Goal: Task Accomplishment & Management: Manage account settings

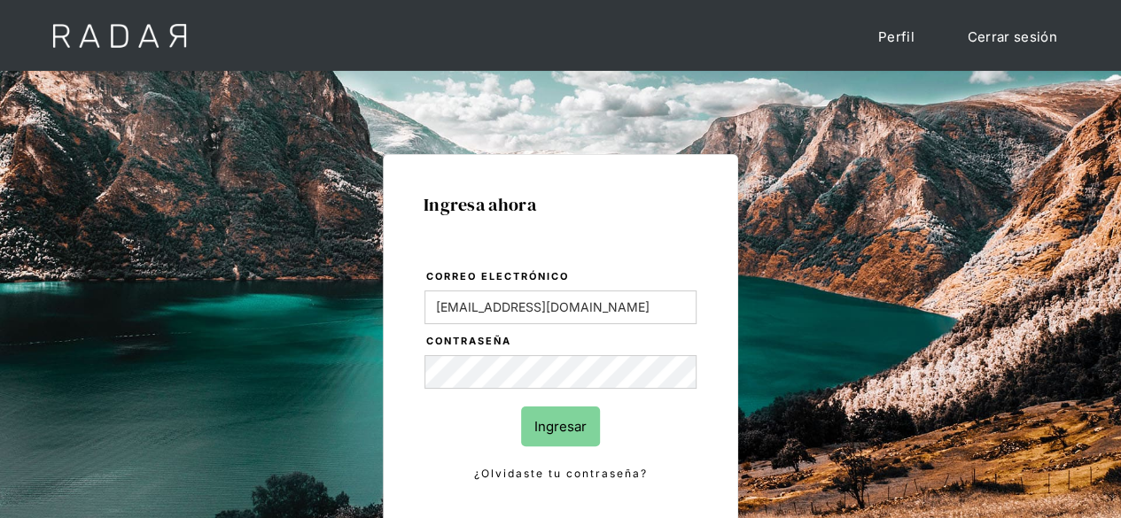
click at [573, 435] on input "Ingresar" at bounding box center [560, 427] width 79 height 40
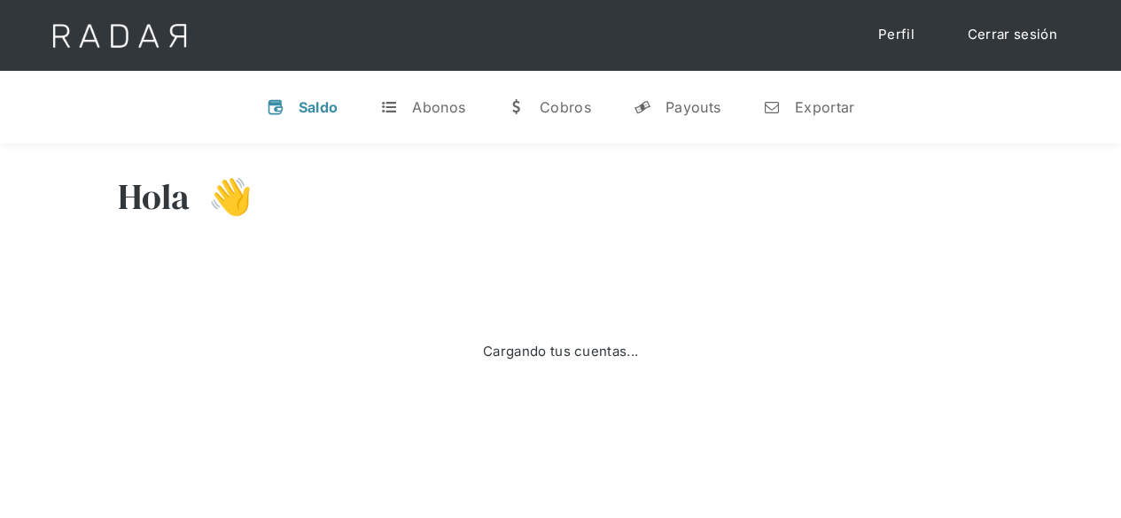
click at [403, 199] on div "Hola 👋" at bounding box center [561, 210] width 886 height 106
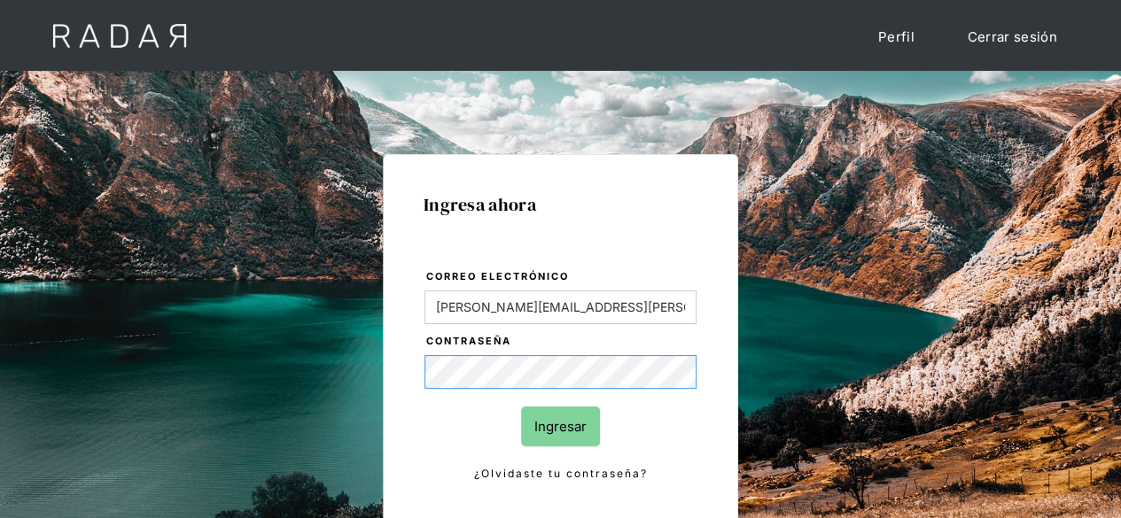
click at [352, 370] on div "Ingresa ahora Correo electrónico juan.vallejos@monnetpayments.com Contraseña In…" at bounding box center [560, 399] width 833 height 551
drag, startPoint x: 675, startPoint y: 304, endPoint x: 376, endPoint y: 306, distance: 299.6
click at [376, 306] on div "Ingresa ahora Correo electrónico juan.vallejos@monnetpayments.com Contraseña In…" at bounding box center [560, 399] width 833 height 551
click at [353, 366] on div "Ingresa ahora Correo electrónico juan.vallejos@monnetpayments.com Contraseña In…" at bounding box center [560, 399] width 833 height 551
click at [574, 426] on input "Ingresar" at bounding box center [560, 427] width 79 height 40
